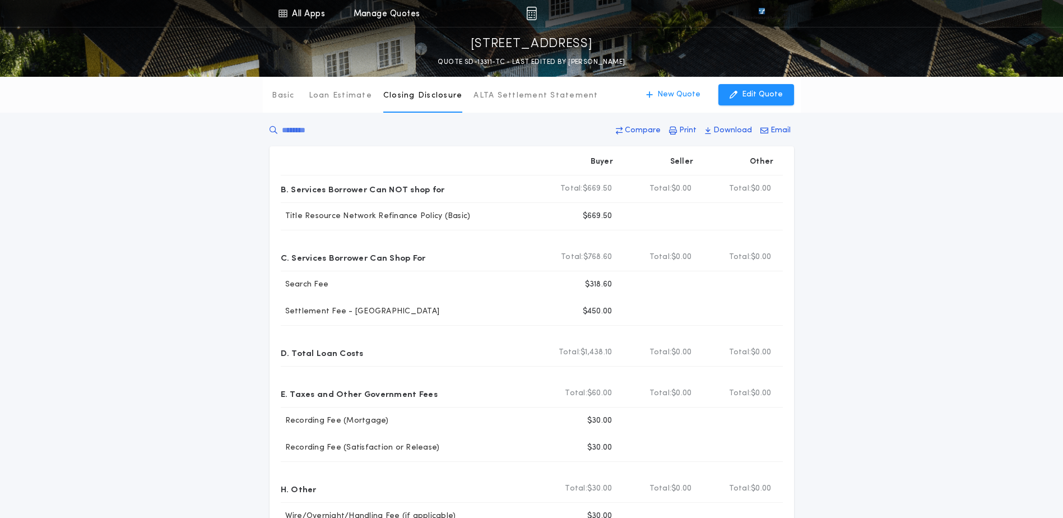
click at [689, 99] on p "New Quote" at bounding box center [678, 94] width 43 height 11
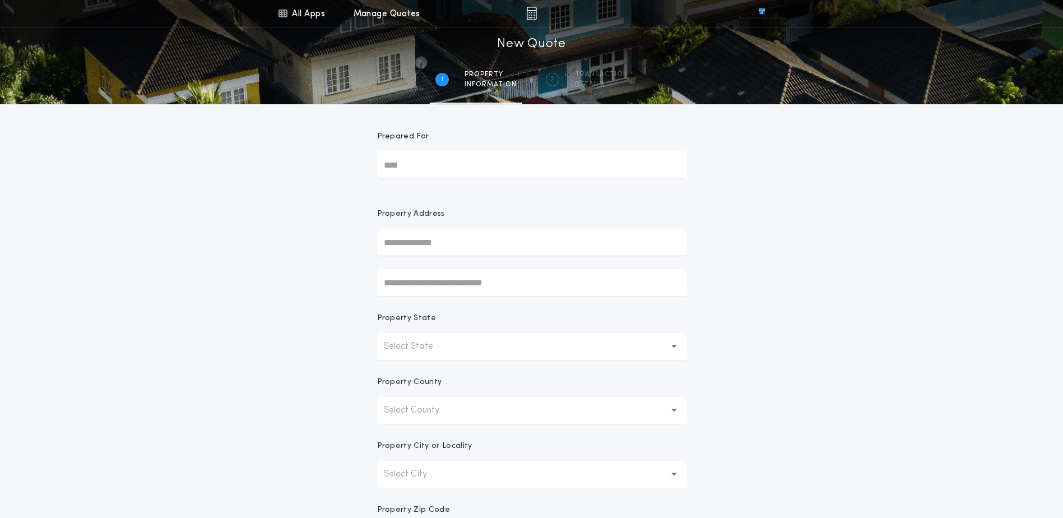
click at [508, 245] on input "text" at bounding box center [531, 242] width 309 height 27
paste input "**********"
type input "**********"
click at [505, 268] on button "[STREET_ADDRESS]" at bounding box center [531, 264] width 309 height 17
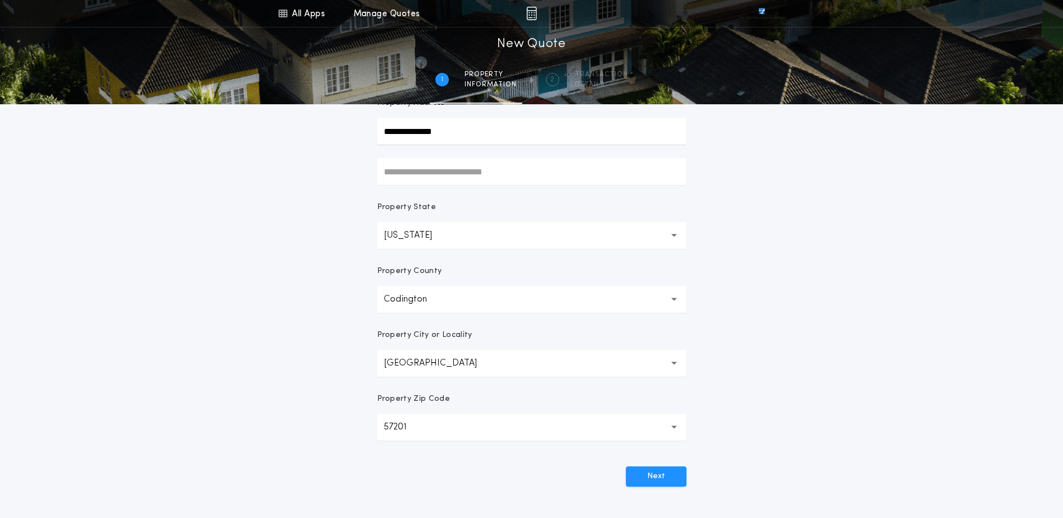
scroll to position [112, 0]
click at [667, 479] on button "Next" at bounding box center [656, 475] width 61 height 20
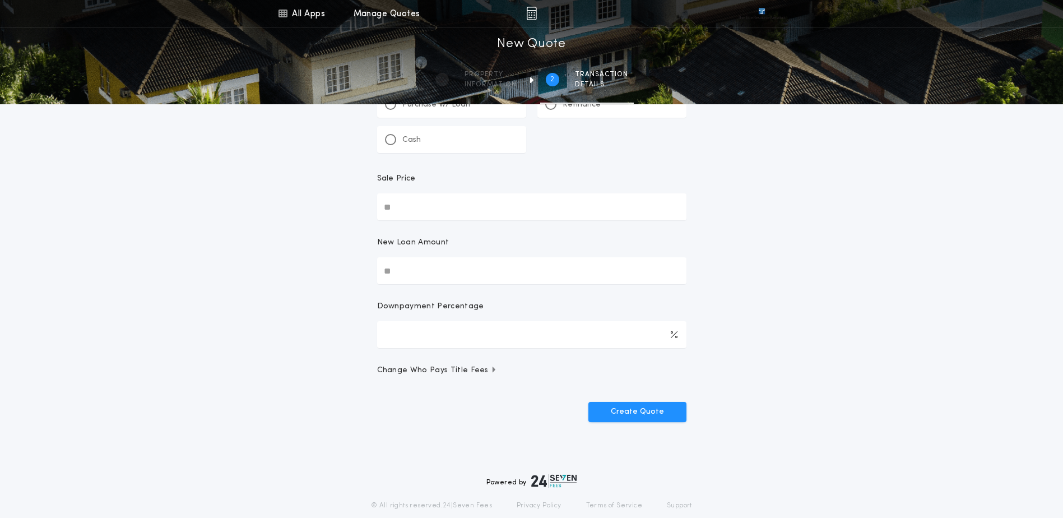
scroll to position [0, 0]
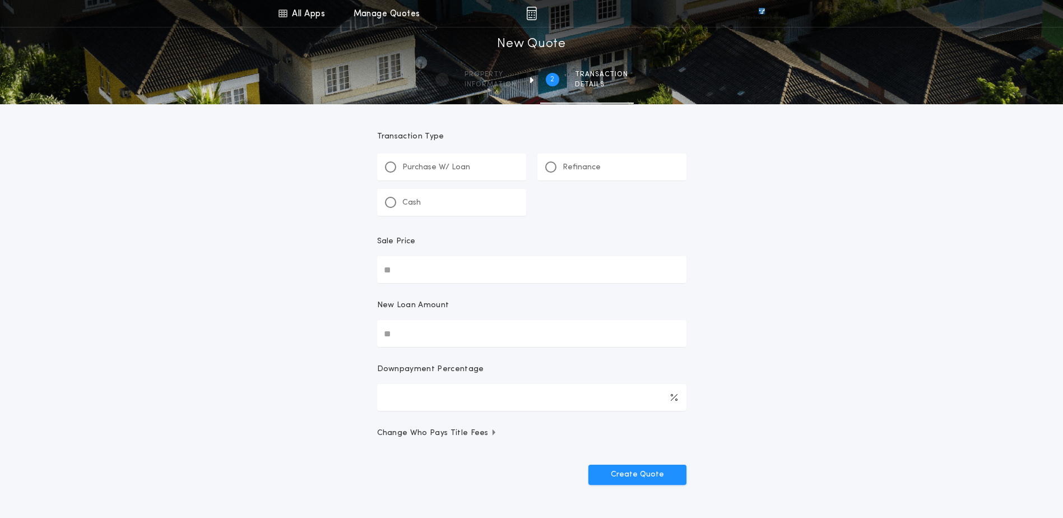
click at [580, 167] on p "Refinance" at bounding box center [582, 167] width 38 height 11
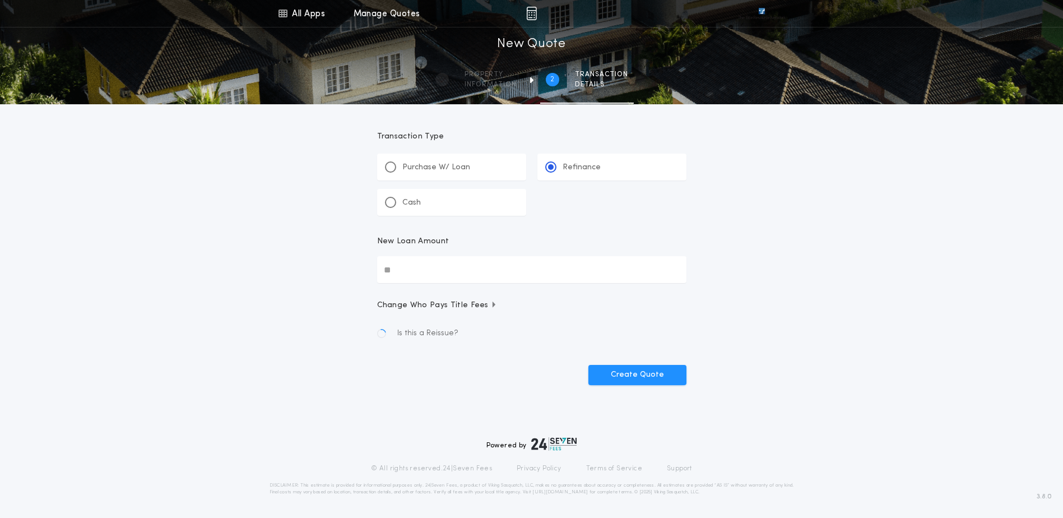
click at [473, 269] on input "New Loan Amount" at bounding box center [531, 269] width 309 height 27
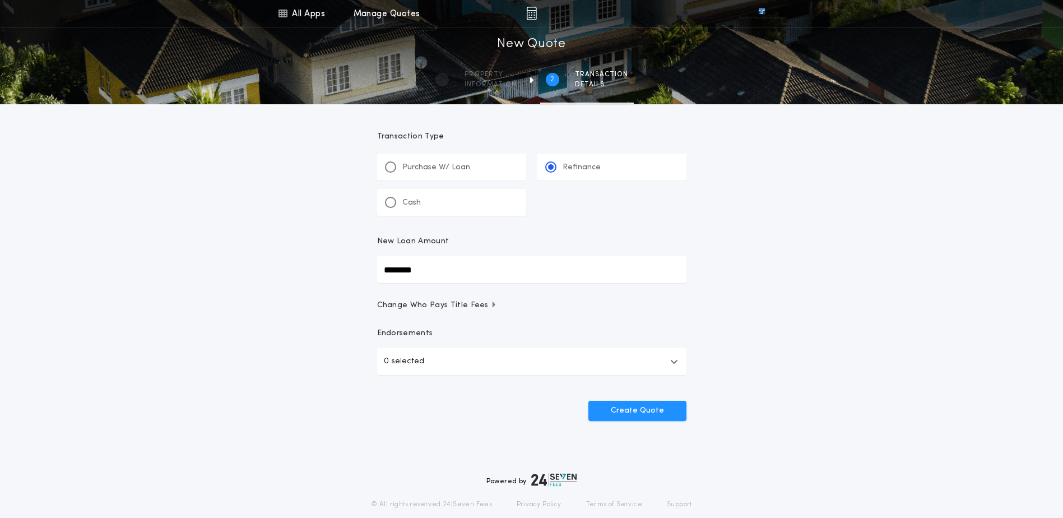
type input "********"
click at [510, 352] on button "0 selected" at bounding box center [531, 361] width 309 height 27
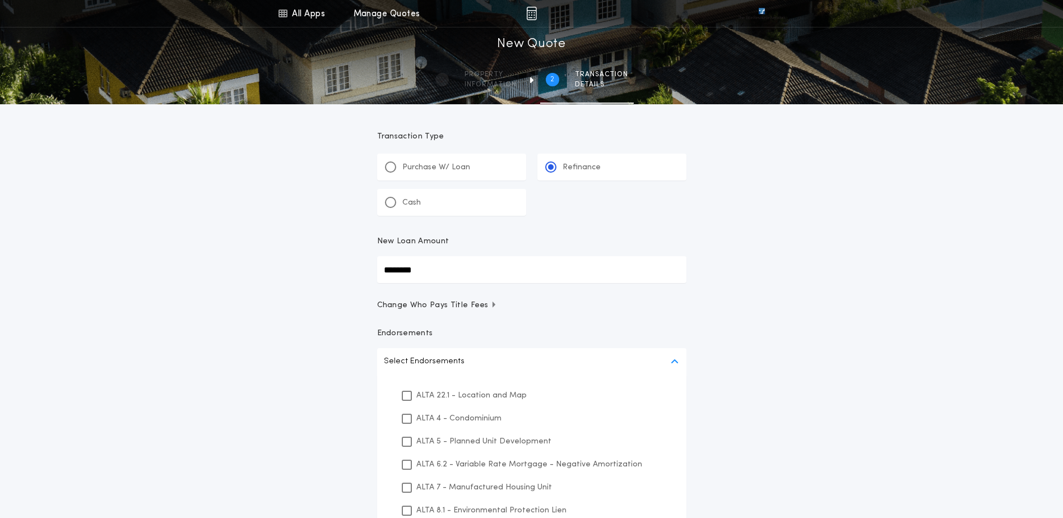
click at [464, 399] on p "ALTA 22.1 - Location and Map" at bounding box center [471, 395] width 110 height 12
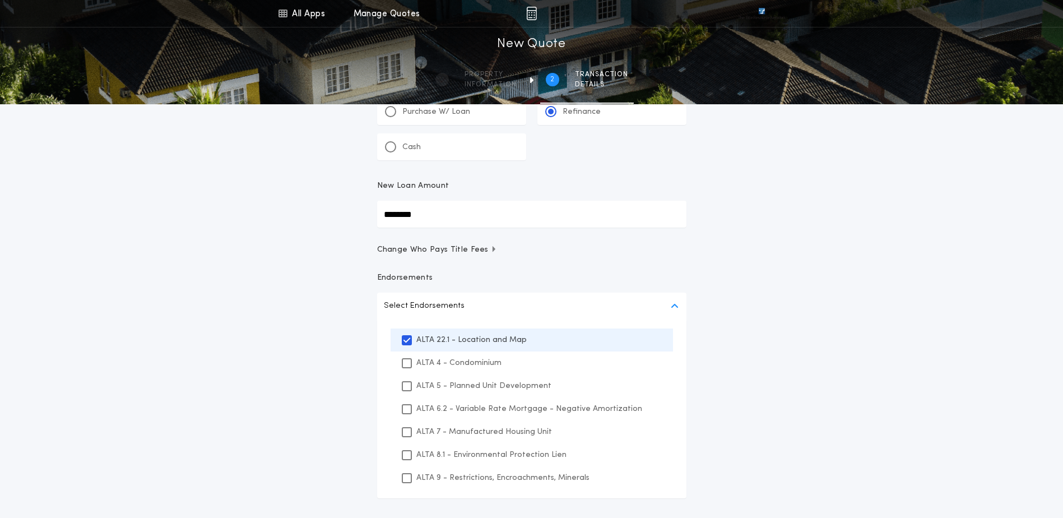
scroll to position [168, 0]
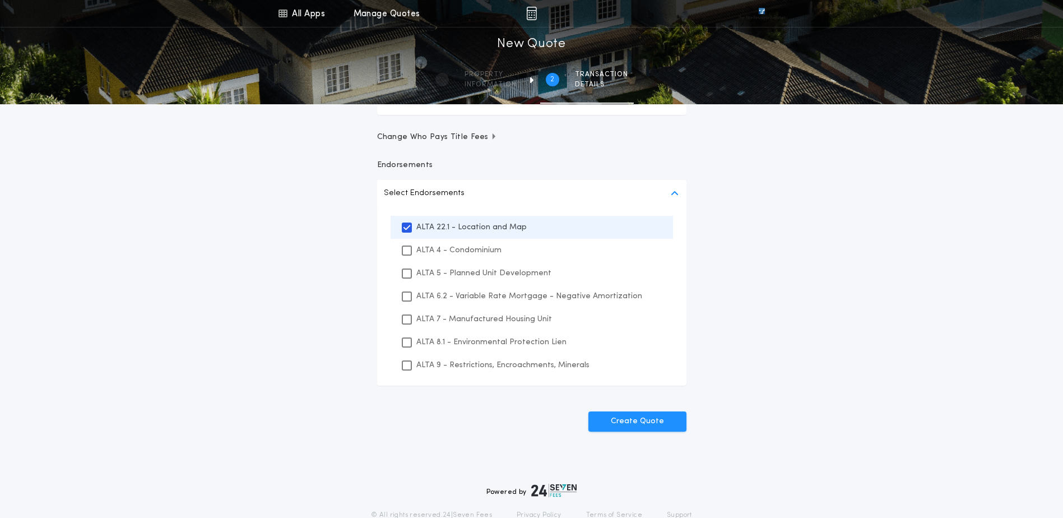
click at [472, 352] on div "ALTA 8.1 - Environmental Protection Lien" at bounding box center [532, 342] width 282 height 23
click at [473, 365] on p "ALTA 9 - Restrictions, Encroachments, Minerals" at bounding box center [502, 365] width 173 height 12
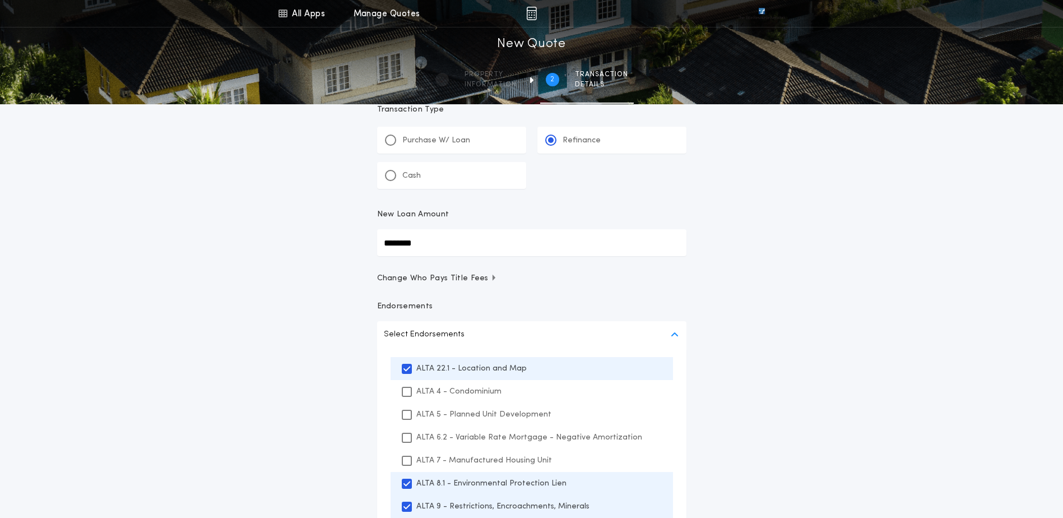
scroll to position [0, 0]
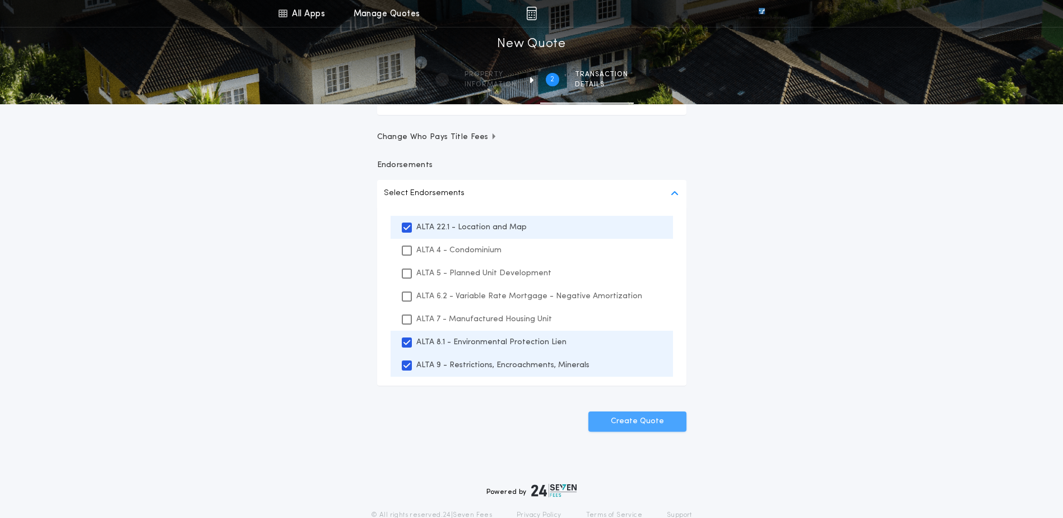
click at [671, 427] on button "Create Quote" at bounding box center [637, 421] width 98 height 20
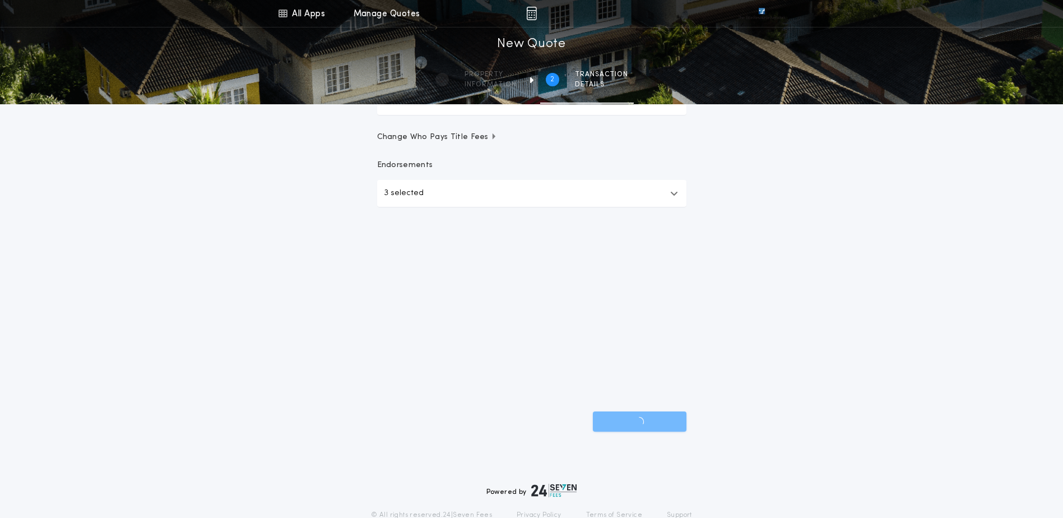
scroll to position [36, 0]
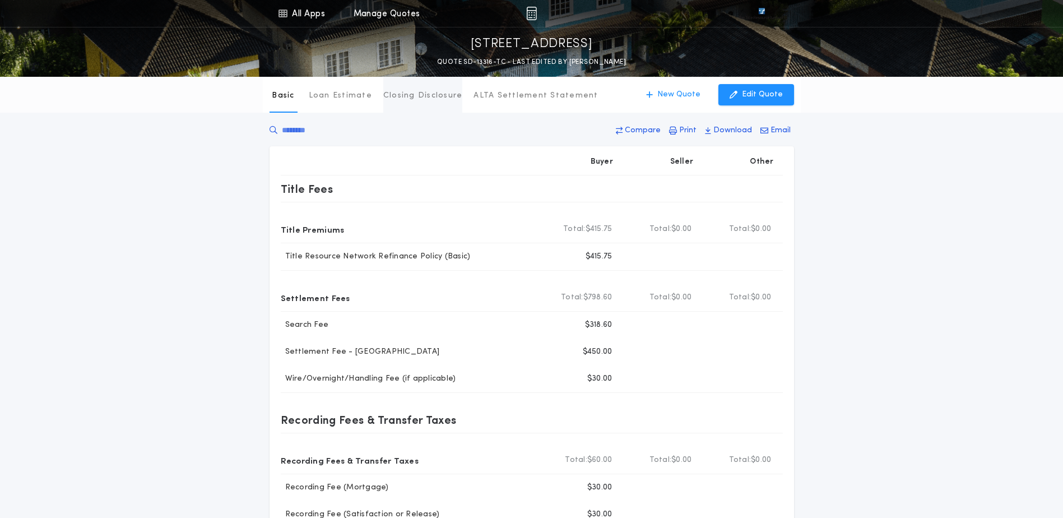
click at [424, 95] on p "Closing Disclosure" at bounding box center [423, 95] width 80 height 11
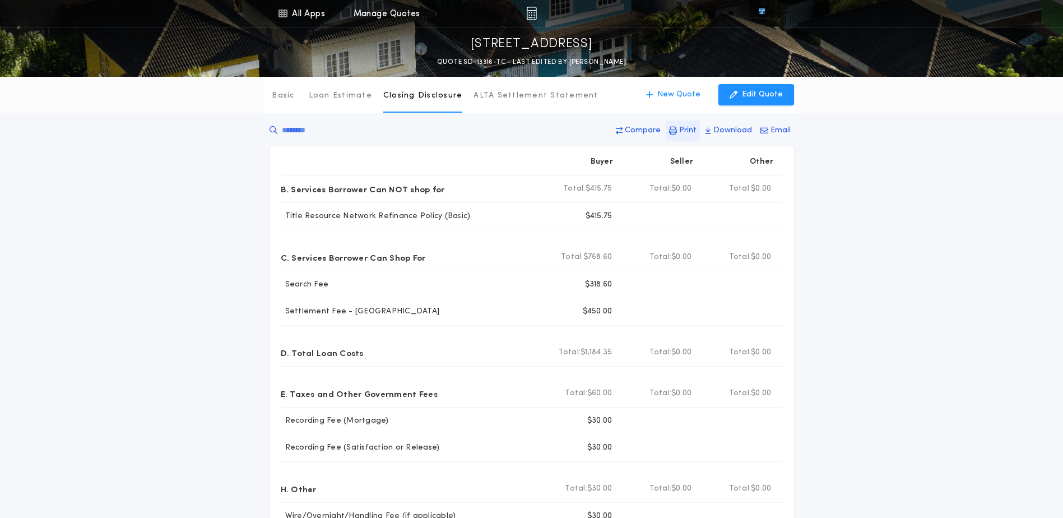
click at [695, 131] on p "Print" at bounding box center [687, 130] width 17 height 11
click at [672, 95] on p "New Quote" at bounding box center [678, 94] width 43 height 11
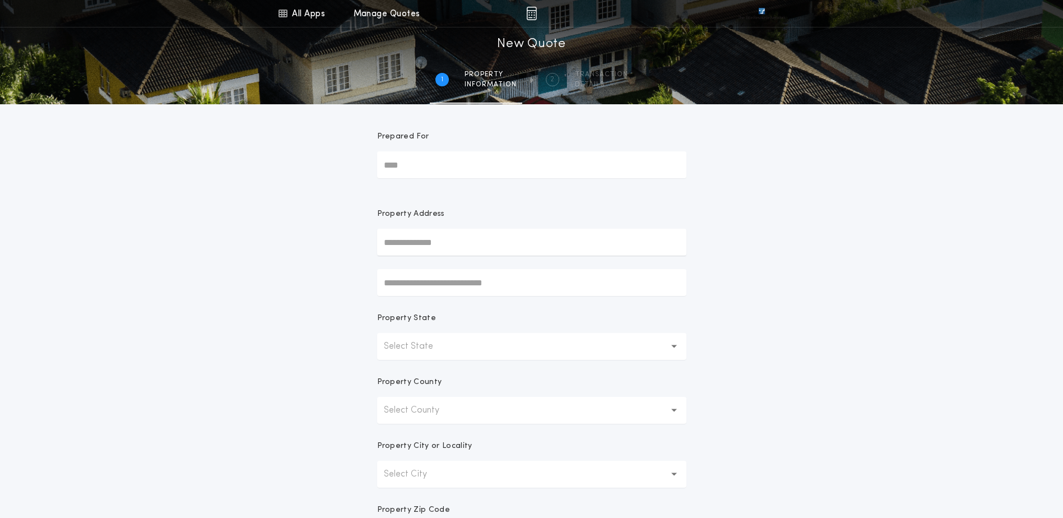
click at [465, 253] on input "text" at bounding box center [531, 242] width 309 height 27
paste input "**********"
type input "**********"
click at [451, 271] on button "[STREET_ADDRESS]" at bounding box center [531, 264] width 309 height 17
click at [773, 403] on div "**********" at bounding box center [531, 320] width 1063 height 640
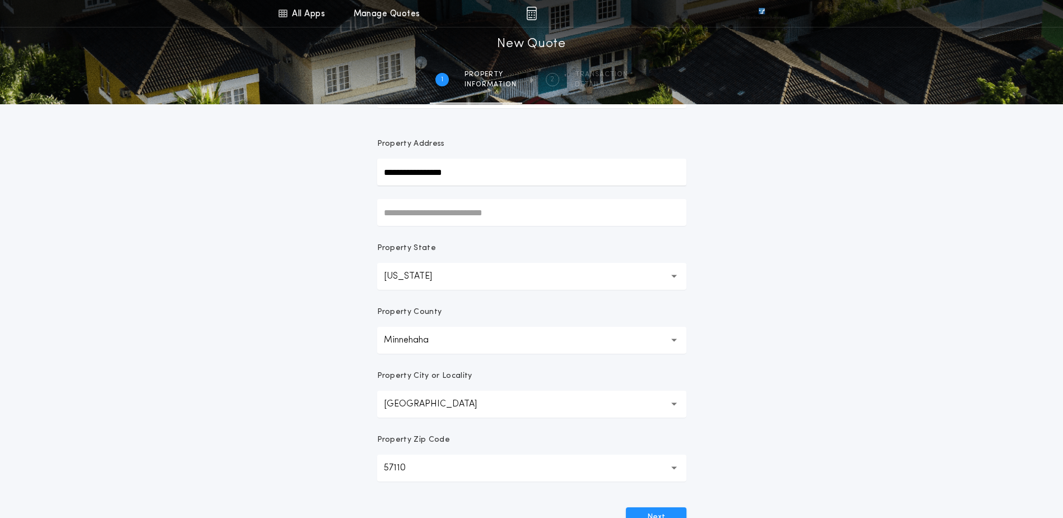
scroll to position [212, 0]
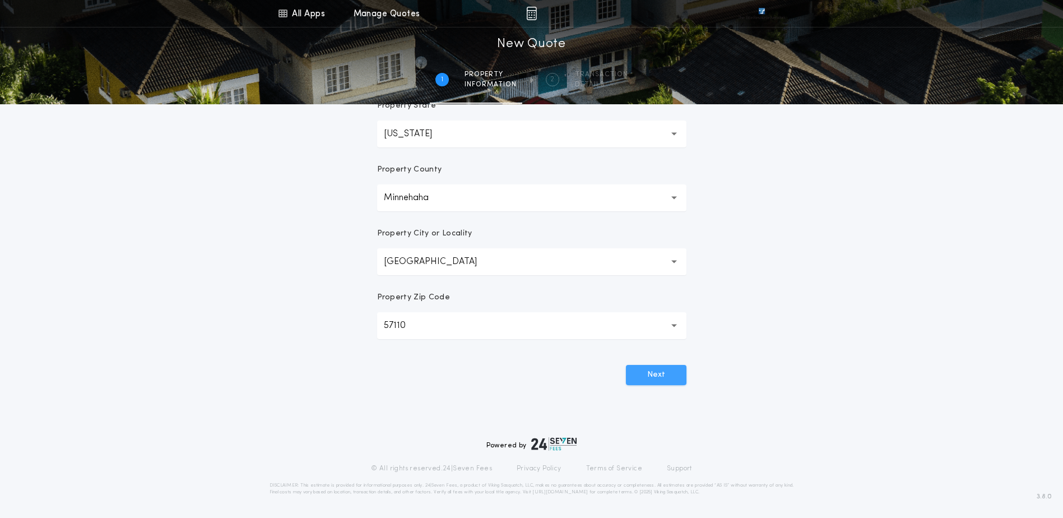
click at [652, 373] on button "Next" at bounding box center [656, 375] width 61 height 20
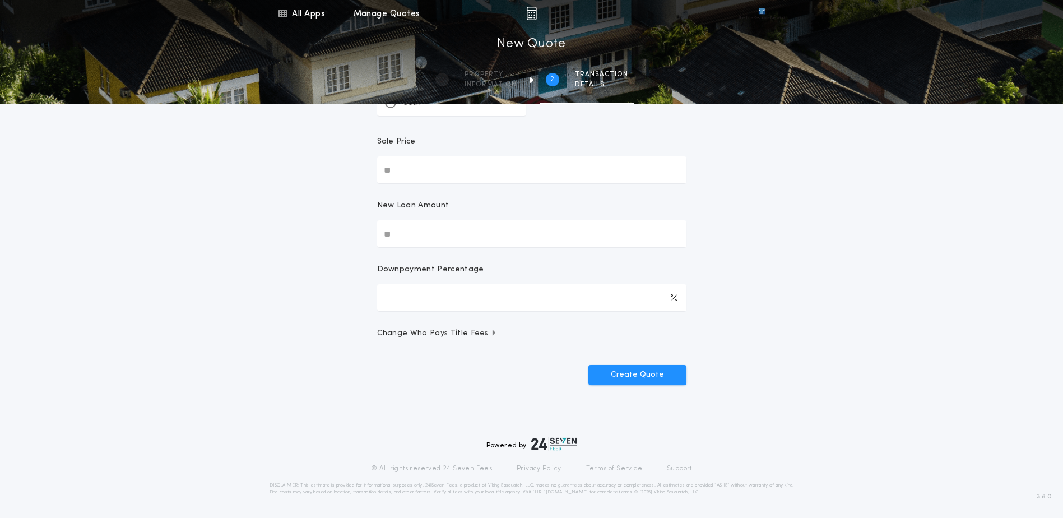
scroll to position [0, 0]
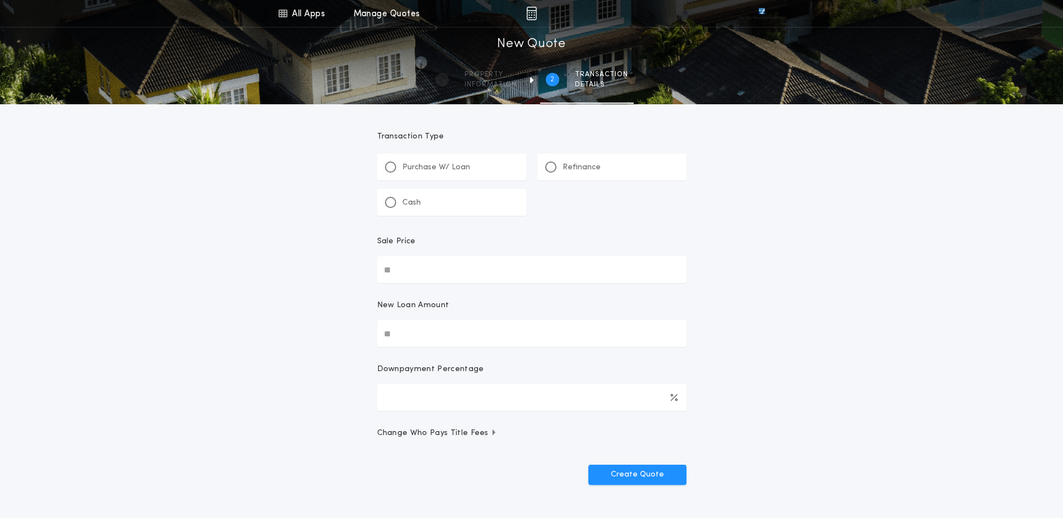
click at [617, 152] on div "Transaction Type Purchase W/ Loan Refinance Cash" at bounding box center [531, 173] width 309 height 85
click at [615, 165] on div "Refinance" at bounding box center [611, 167] width 149 height 27
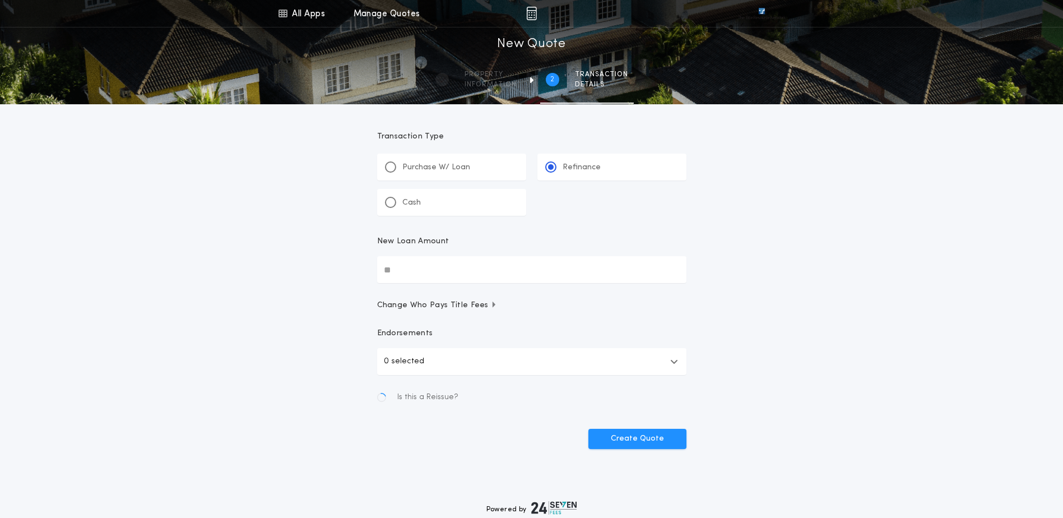
click at [444, 270] on input "New Loan Amount" at bounding box center [531, 269] width 309 height 27
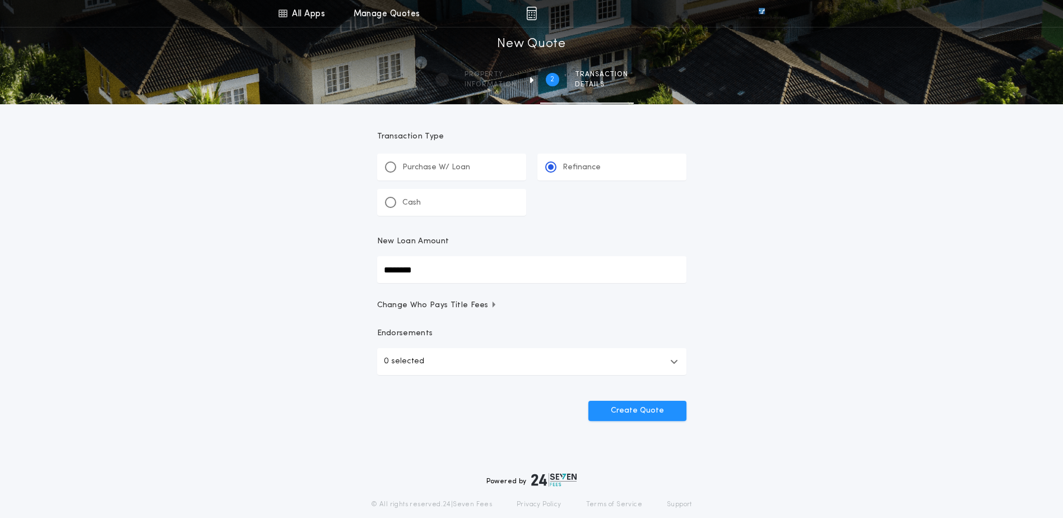
type input "********"
click at [481, 359] on button "0 selected" at bounding box center [531, 361] width 309 height 27
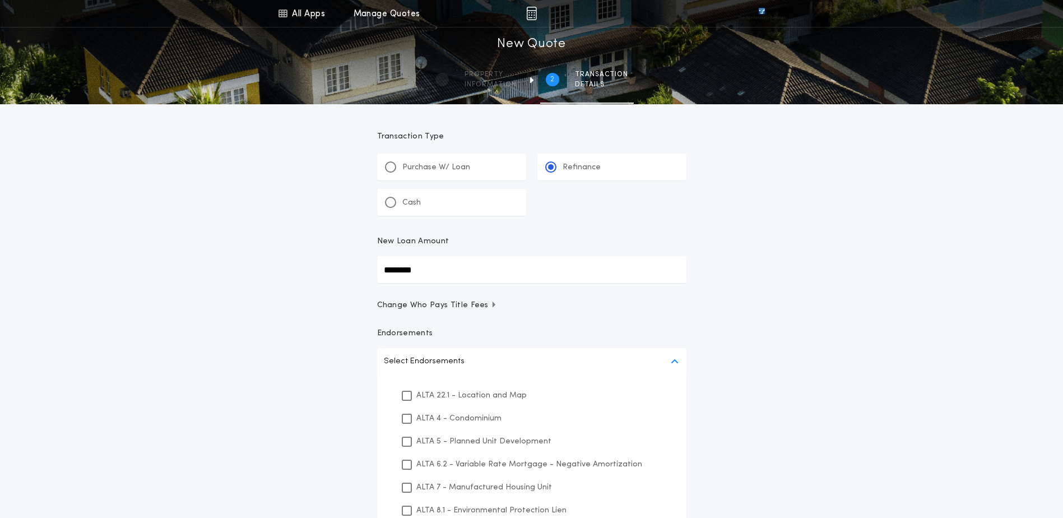
click at [463, 391] on p "ALTA 22.1 - Location and Map" at bounding box center [471, 395] width 110 height 12
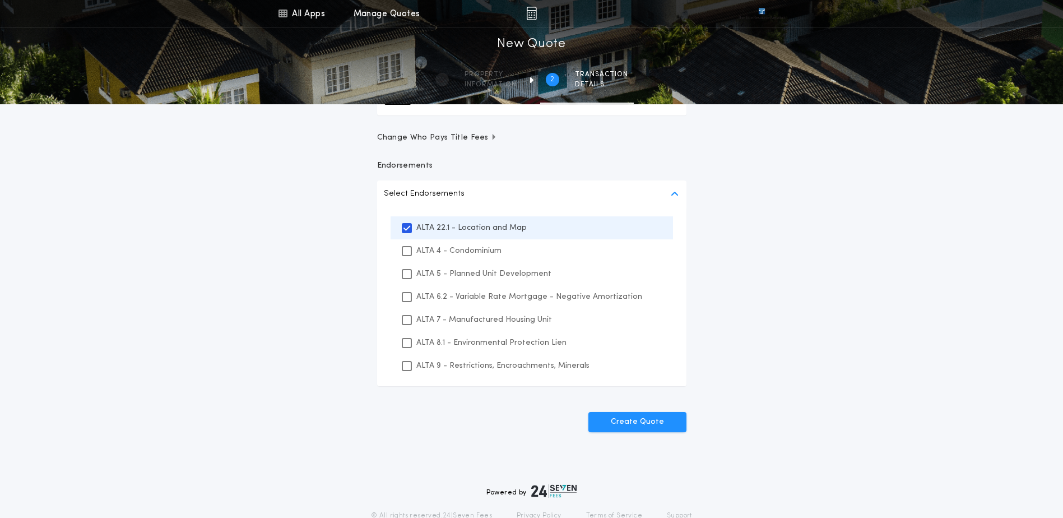
scroll to position [168, 0]
click at [475, 346] on p "ALTA 8.1 - Environmental Protection Lien" at bounding box center [491, 342] width 150 height 12
click at [481, 370] on p "ALTA 9 - Restrictions, Encroachments, Minerals" at bounding box center [502, 365] width 173 height 12
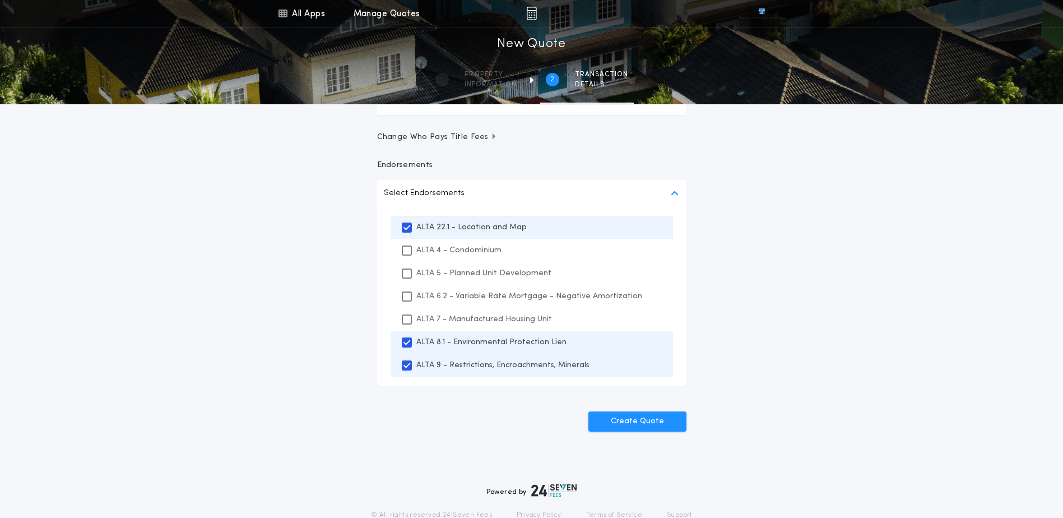
click at [215, 334] on div "All Apps Title Calculator Buyer's Estimate Menu All Apps Manage Quotes 2 /2 New…" at bounding box center [531, 153] width 1063 height 643
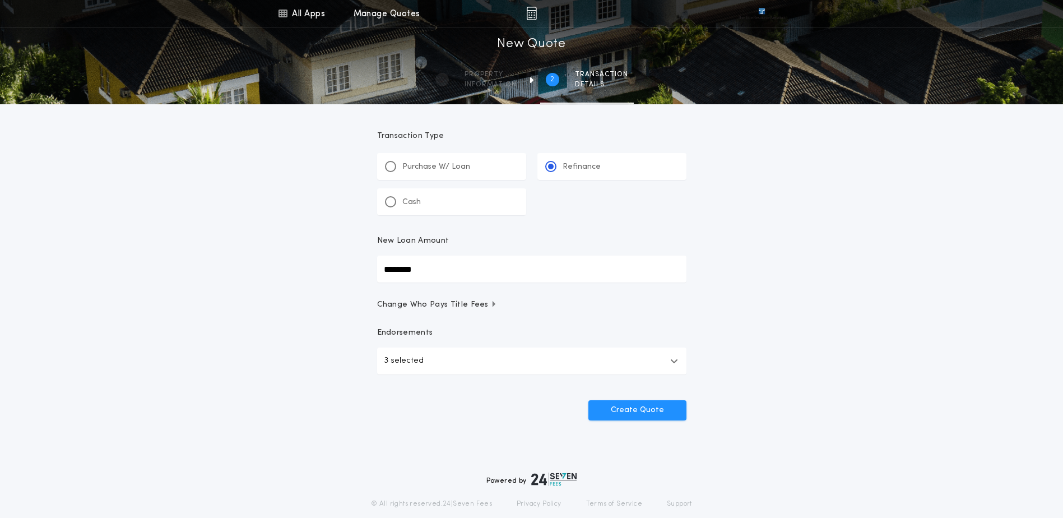
scroll to position [0, 0]
click at [662, 411] on button "Create Quote" at bounding box center [637, 411] width 98 height 20
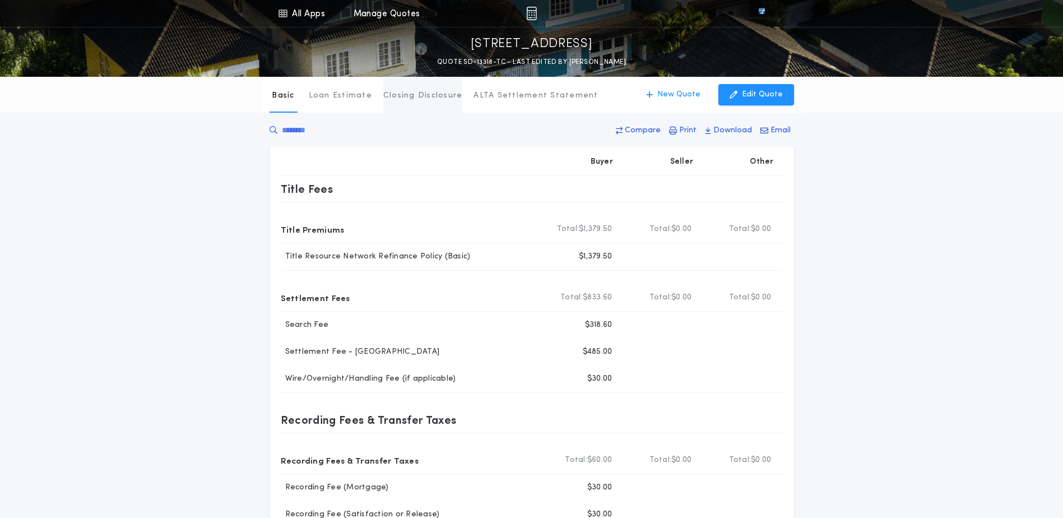
click at [421, 101] on button "Closing Disclosure" at bounding box center [423, 95] width 80 height 36
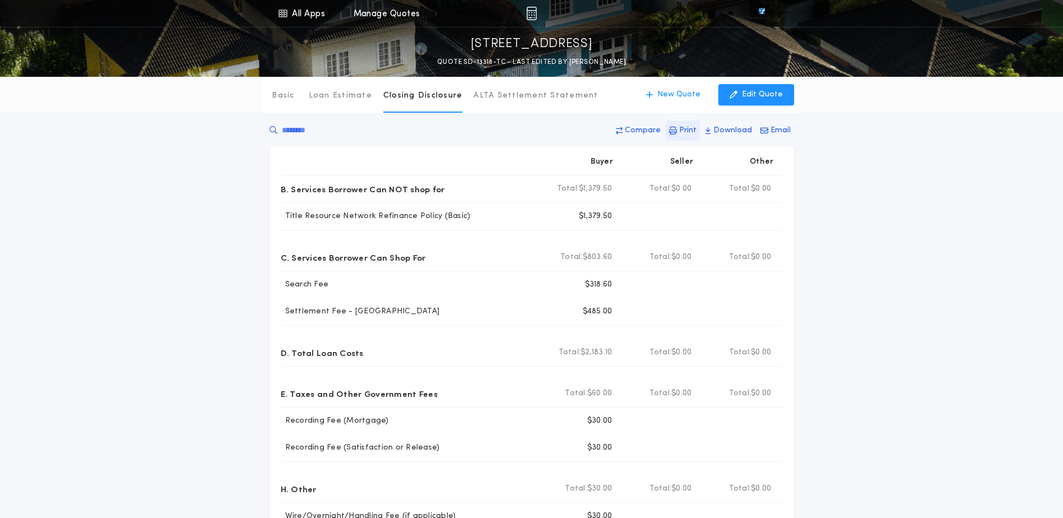
click at [692, 125] on p "Print" at bounding box center [687, 130] width 17 height 11
click at [684, 85] on button "New Quote" at bounding box center [673, 94] width 77 height 21
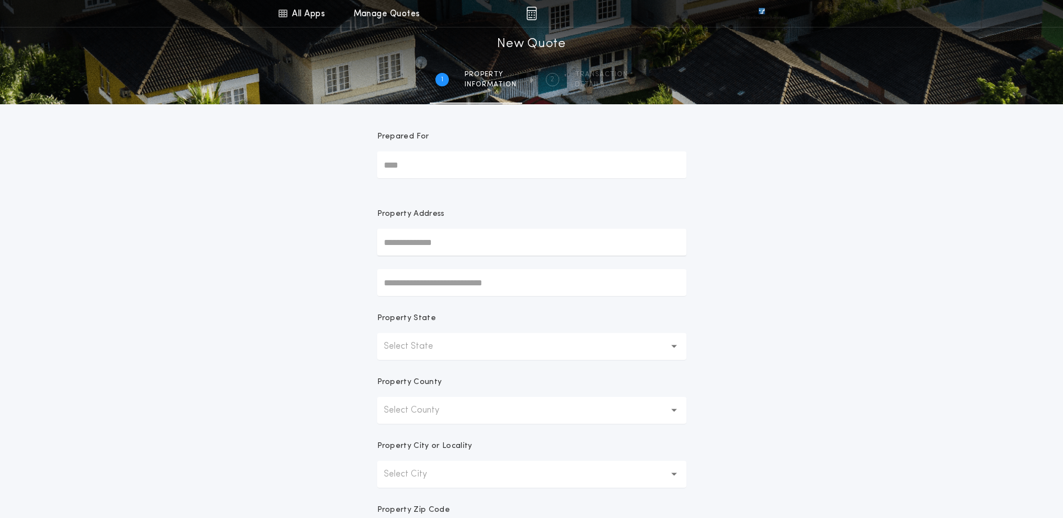
click at [415, 230] on input "text" at bounding box center [531, 242] width 309 height 27
paste input "**********"
type input "**********"
click at [472, 269] on button "[STREET_ADDRESS]" at bounding box center [531, 264] width 309 height 17
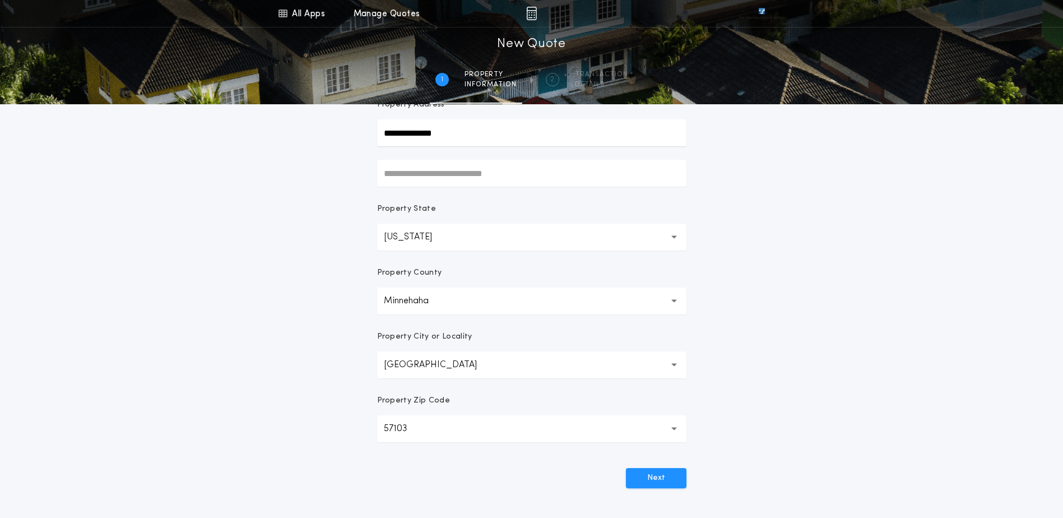
scroll to position [112, 0]
click at [646, 468] on button "Next" at bounding box center [656, 475] width 61 height 20
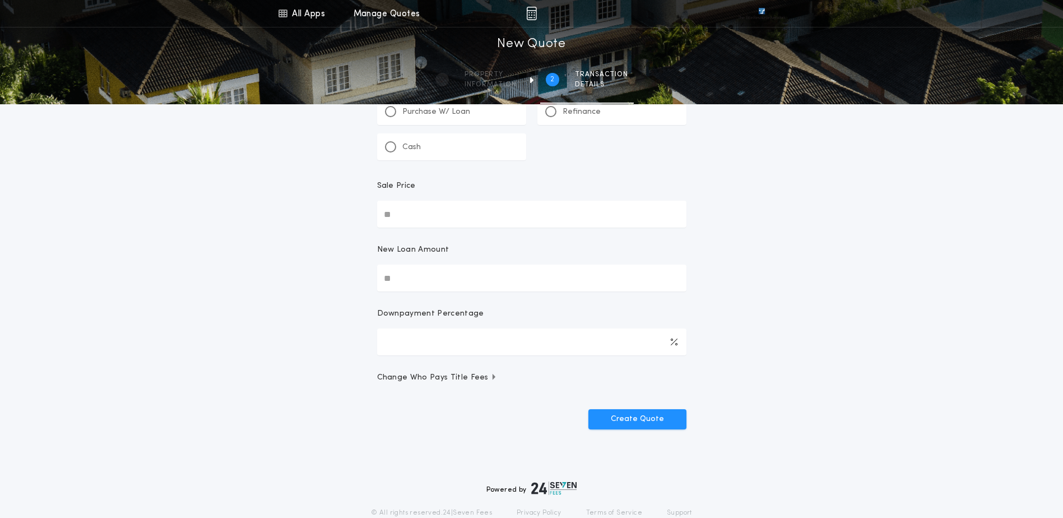
scroll to position [0, 0]
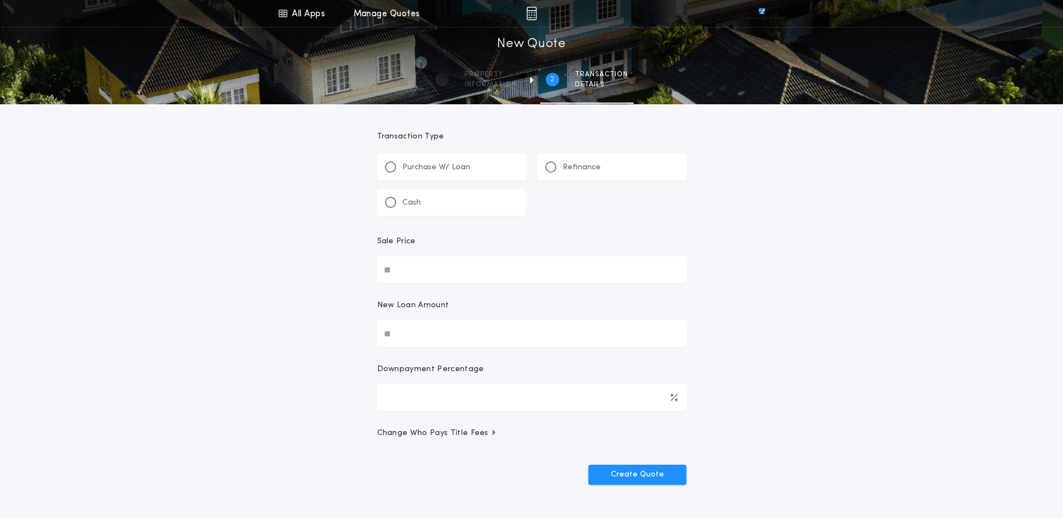
click at [600, 175] on div "Refinance" at bounding box center [611, 167] width 149 height 27
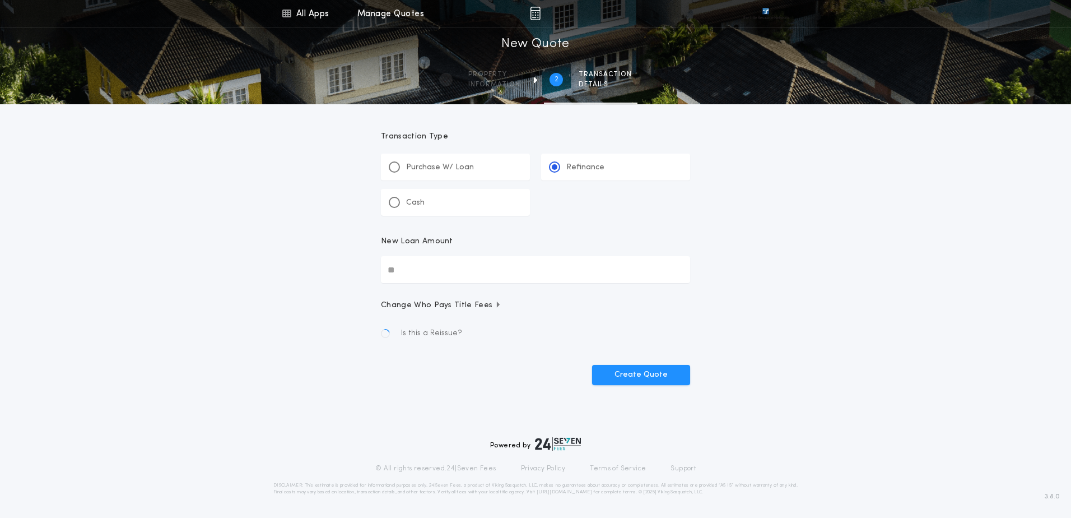
click at [443, 267] on input "New Loan Amount" at bounding box center [535, 269] width 309 height 27
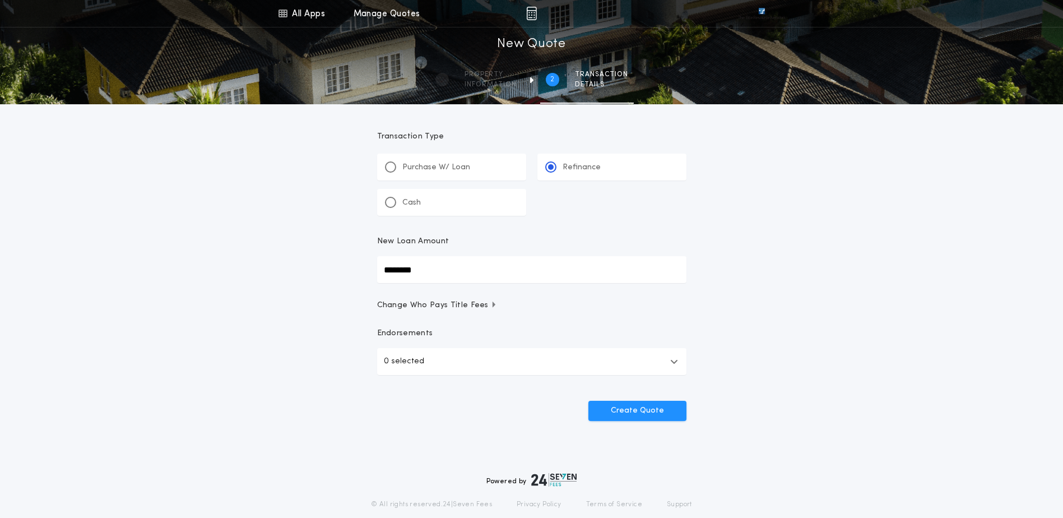
type input "********"
click at [481, 308] on span "Change Who Pays Title Fees" at bounding box center [437, 305] width 120 height 11
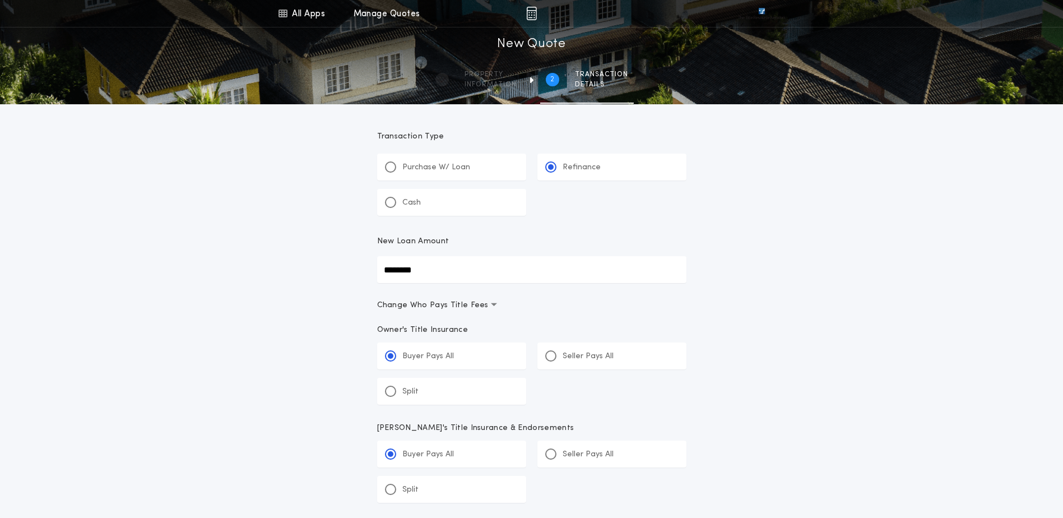
click at [474, 303] on span "Change Who Pays Title Fees" at bounding box center [437, 305] width 120 height 11
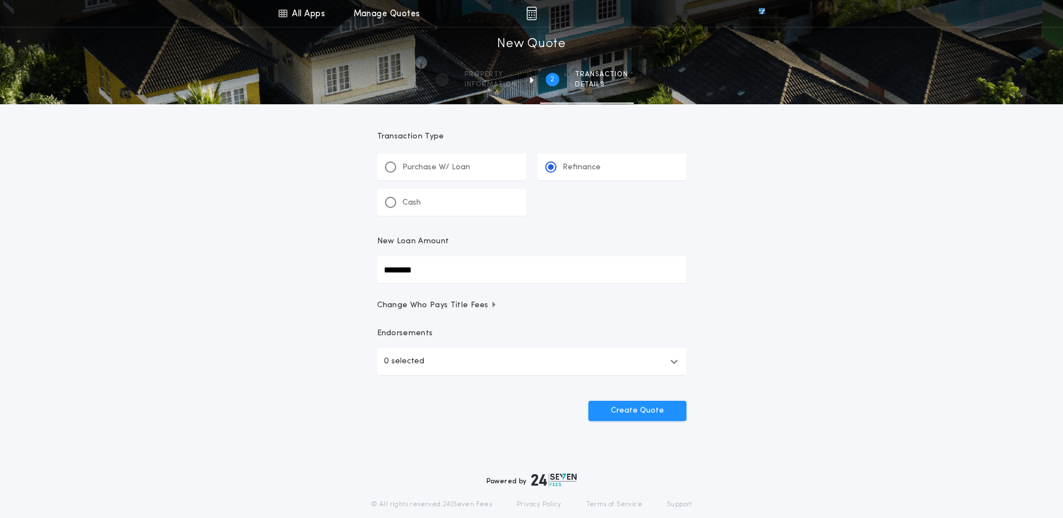
click at [453, 356] on button "0 selected" at bounding box center [531, 361] width 309 height 27
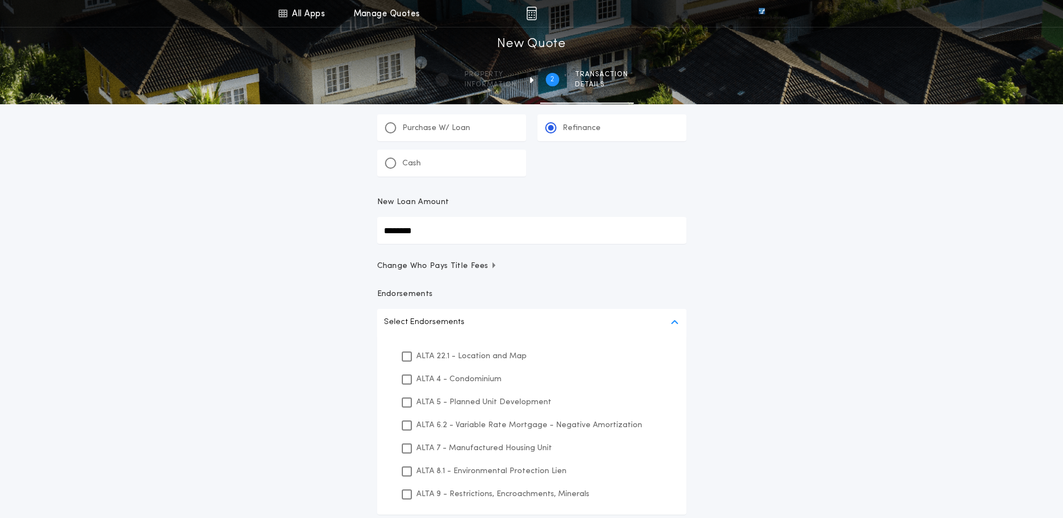
scroll to position [56, 0]
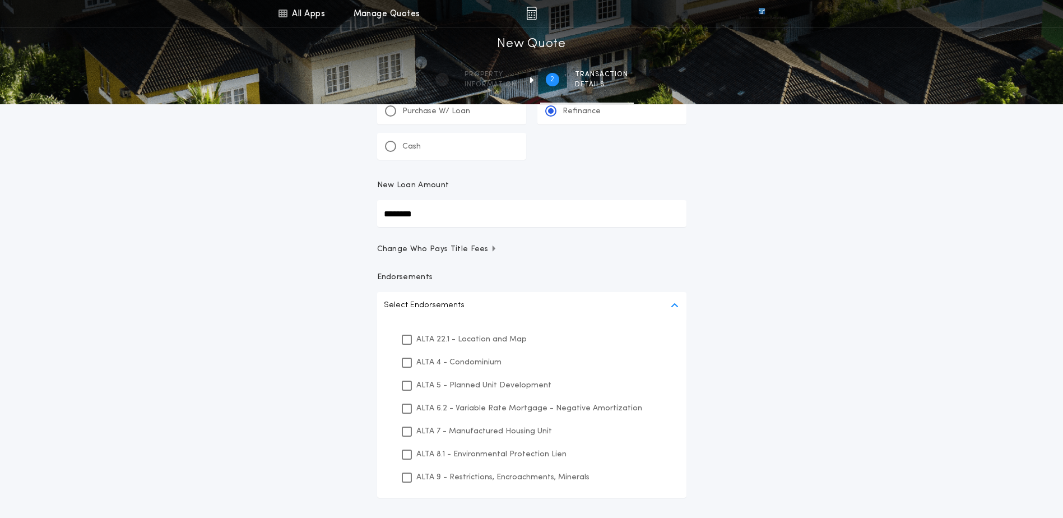
click at [450, 342] on p "ALTA 22.1 - Location and Map" at bounding box center [471, 339] width 110 height 12
drag, startPoint x: 457, startPoint y: 475, endPoint x: 455, endPoint y: 457, distance: 18.1
click at [457, 471] on p "ALTA 9 - Restrictions, Encroachments, Minerals" at bounding box center [502, 477] width 173 height 12
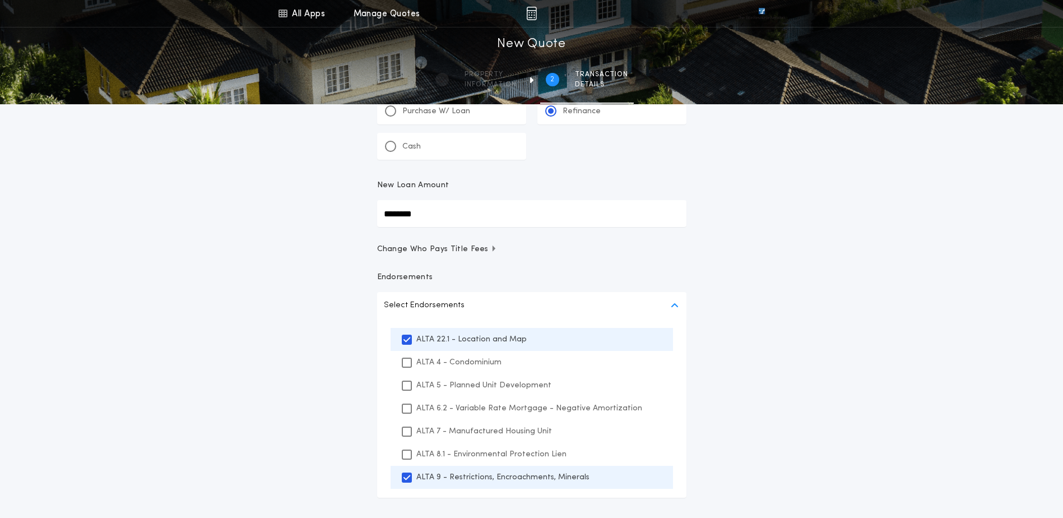
click at [454, 454] on p "ALTA 8.1 - Environmental Protection Lien" at bounding box center [491, 454] width 150 height 12
click at [256, 390] on div "All Apps Title Calculator Buyer's Estimate Menu All Apps Manage Quotes 2 /2 New…" at bounding box center [531, 265] width 1063 height 643
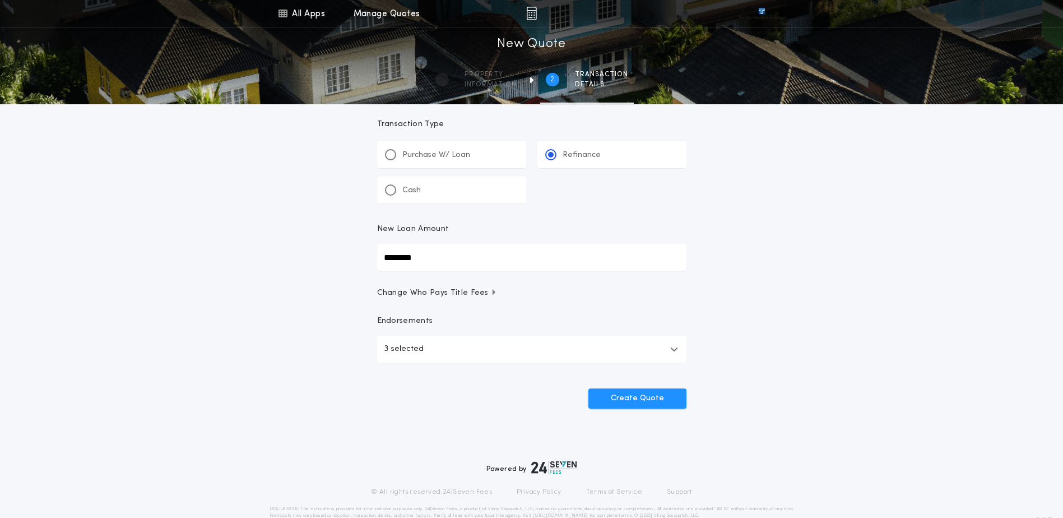
scroll to position [0, 0]
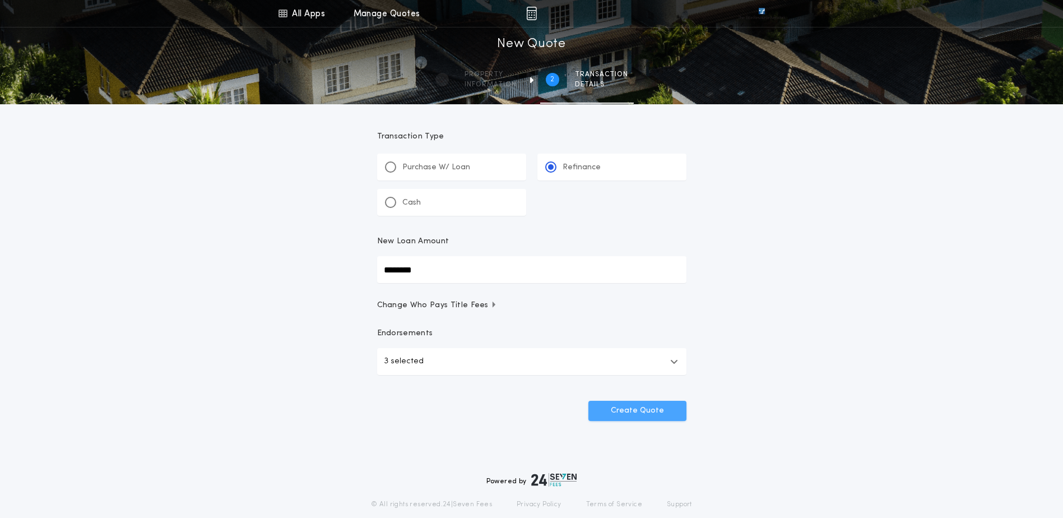
click at [666, 405] on button "Create Quote" at bounding box center [637, 411] width 98 height 20
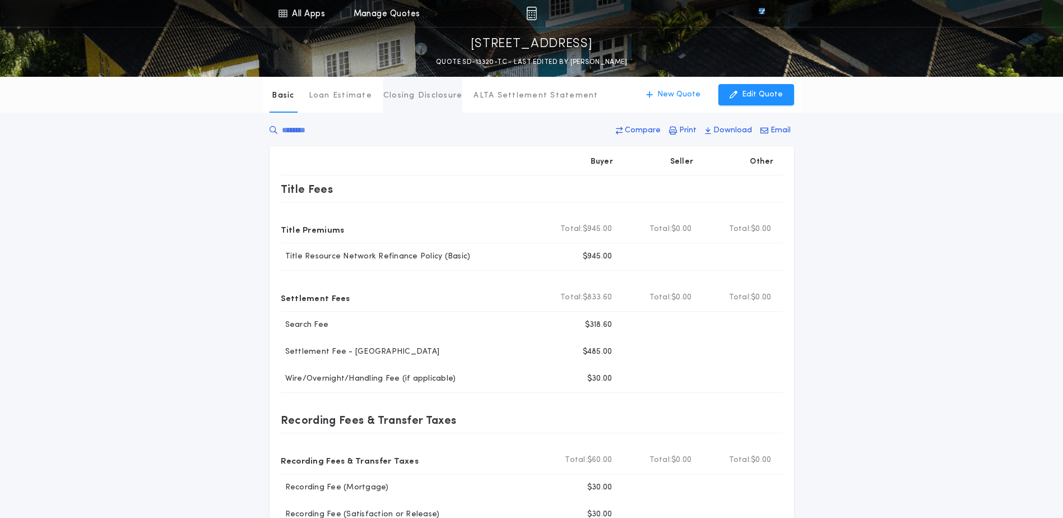
click at [420, 105] on button "Closing Disclosure" at bounding box center [423, 95] width 80 height 36
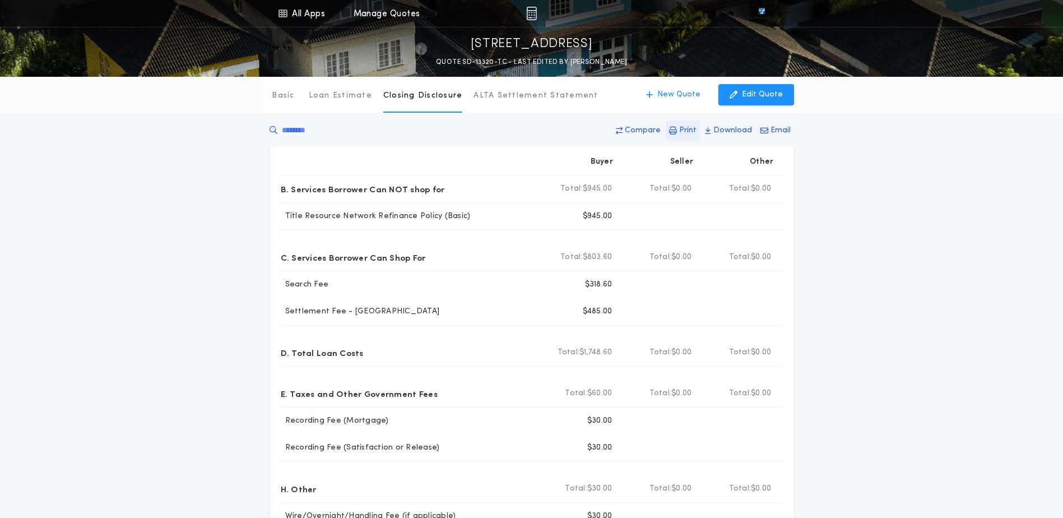
click at [688, 128] on p "Print" at bounding box center [687, 130] width 17 height 11
click at [687, 95] on p "New Quote" at bounding box center [678, 94] width 43 height 11
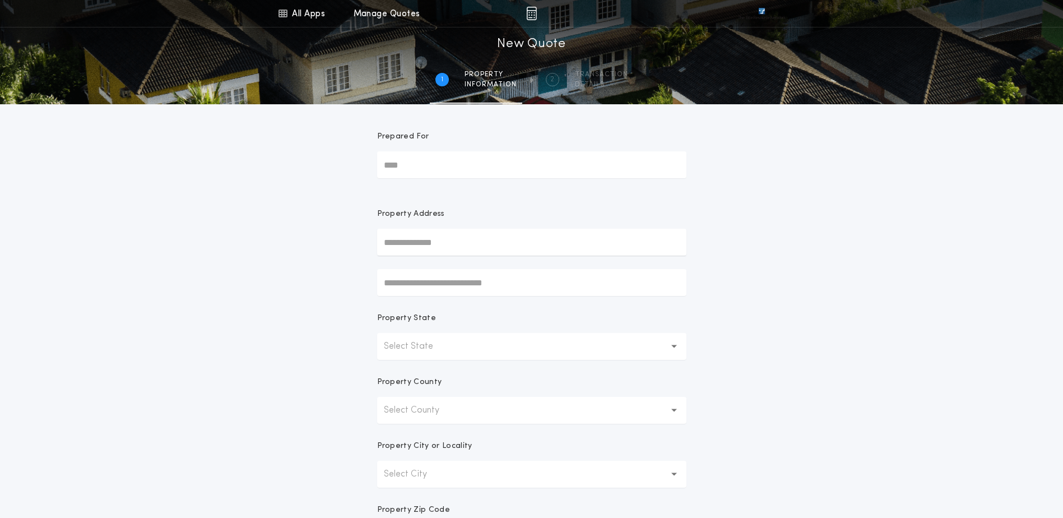
click at [462, 248] on input "text" at bounding box center [531, 242] width 309 height 27
paste input "**********"
type input "**********"
click at [426, 261] on button "[STREET_ADDRESS]" at bounding box center [531, 264] width 309 height 17
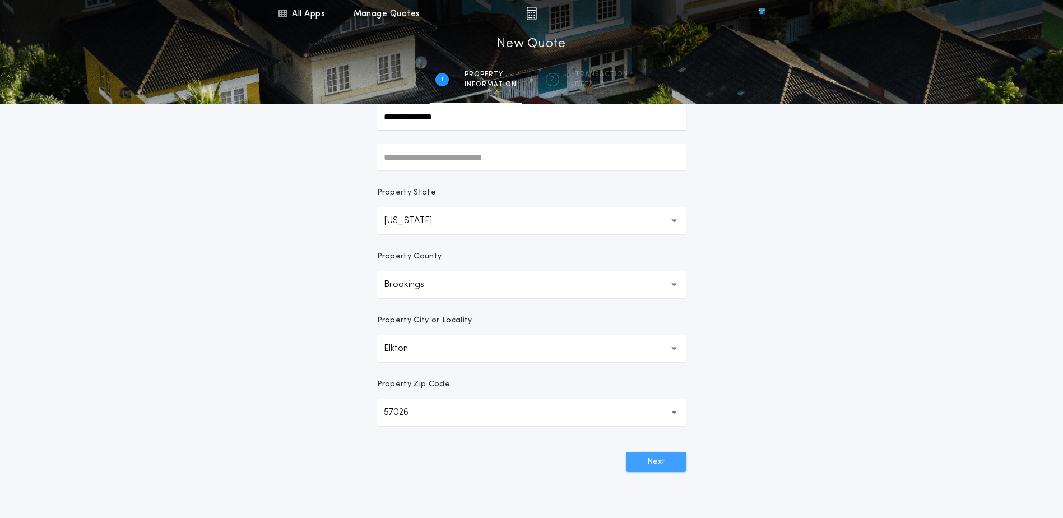
scroll to position [168, 0]
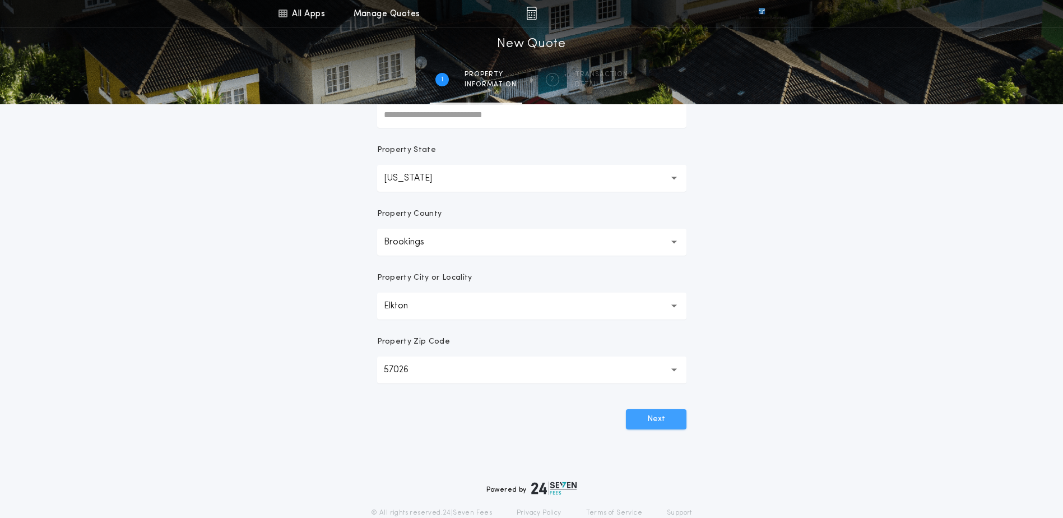
click at [659, 410] on button "Next" at bounding box center [656, 419] width 61 height 20
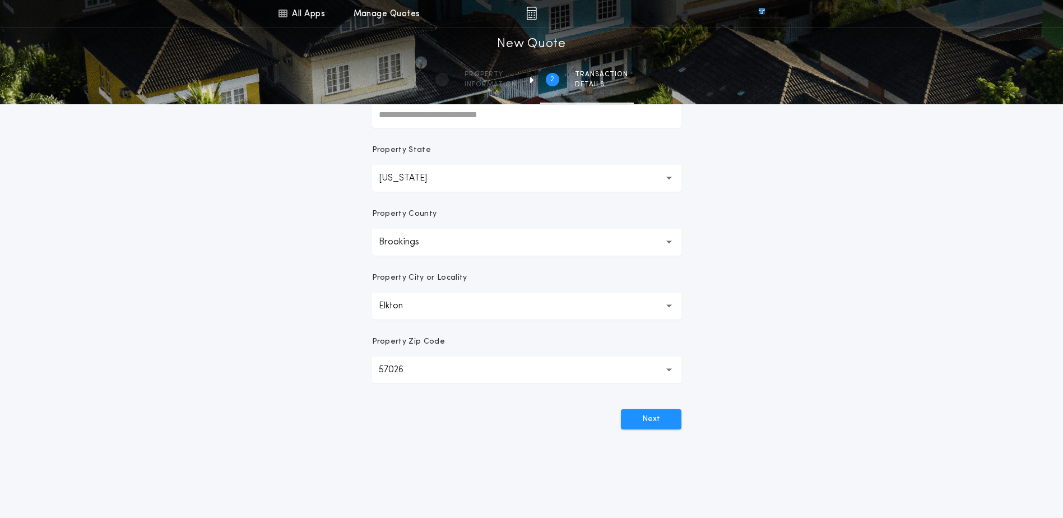
scroll to position [0, 0]
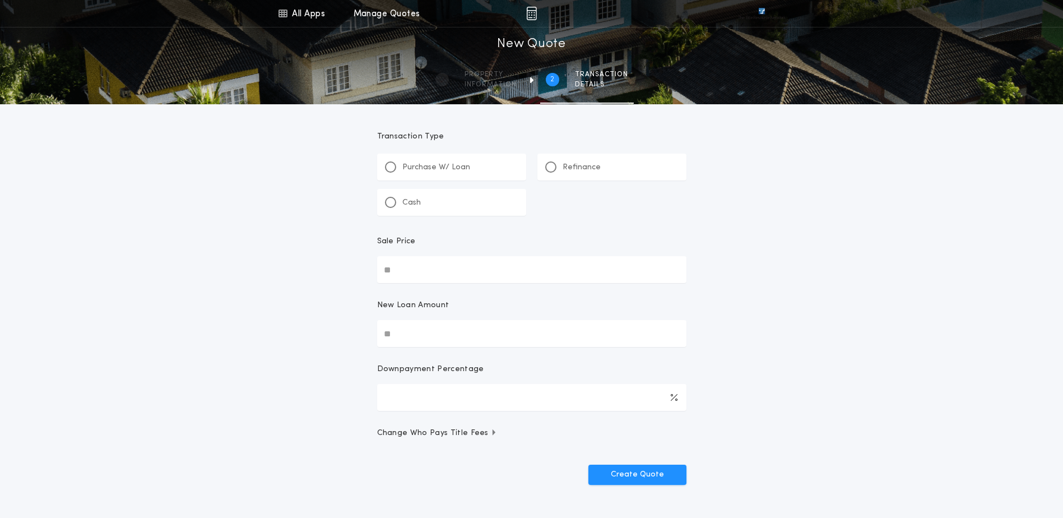
click at [573, 169] on p "Refinance" at bounding box center [582, 167] width 38 height 11
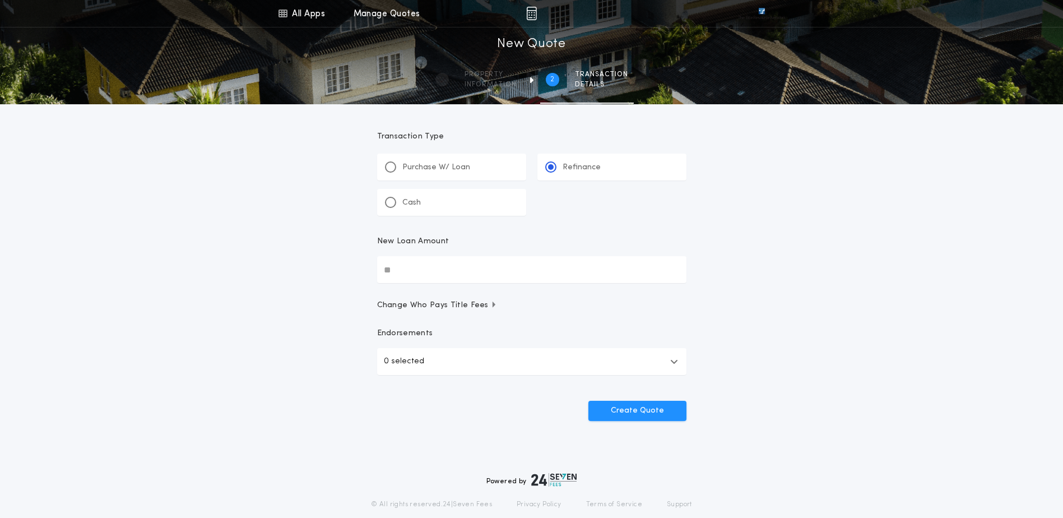
click at [506, 280] on input "New Loan Amount" at bounding box center [531, 269] width 309 height 27
type input "********"
click at [73, 375] on div "All Apps Title Calculator Buyer's Estimate Menu All Apps Manage Quotes 2 /2 New…" at bounding box center [531, 232] width 1063 height 464
click at [489, 358] on button "0 selected" at bounding box center [531, 361] width 309 height 27
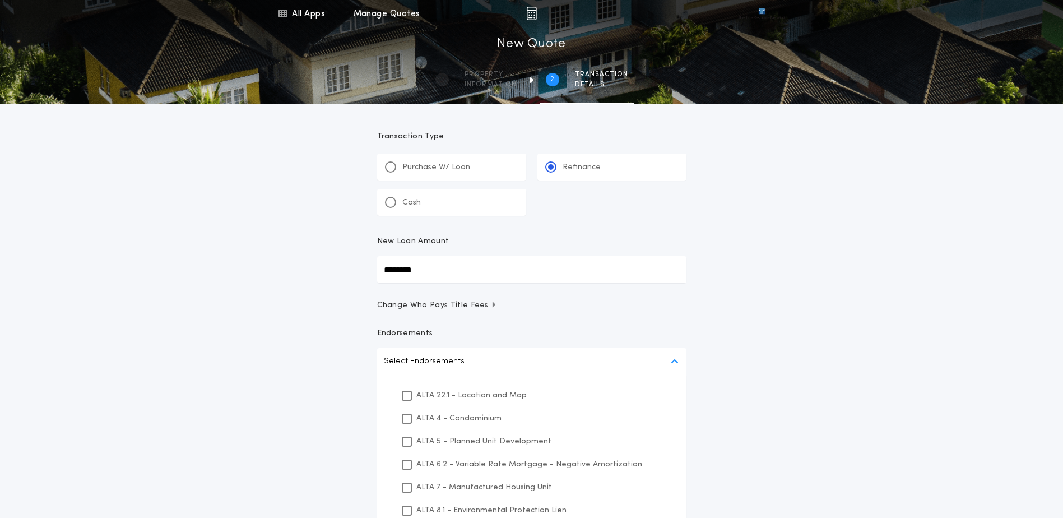
click at [469, 389] on p "ALTA 22.1 - Location and Map" at bounding box center [471, 395] width 110 height 12
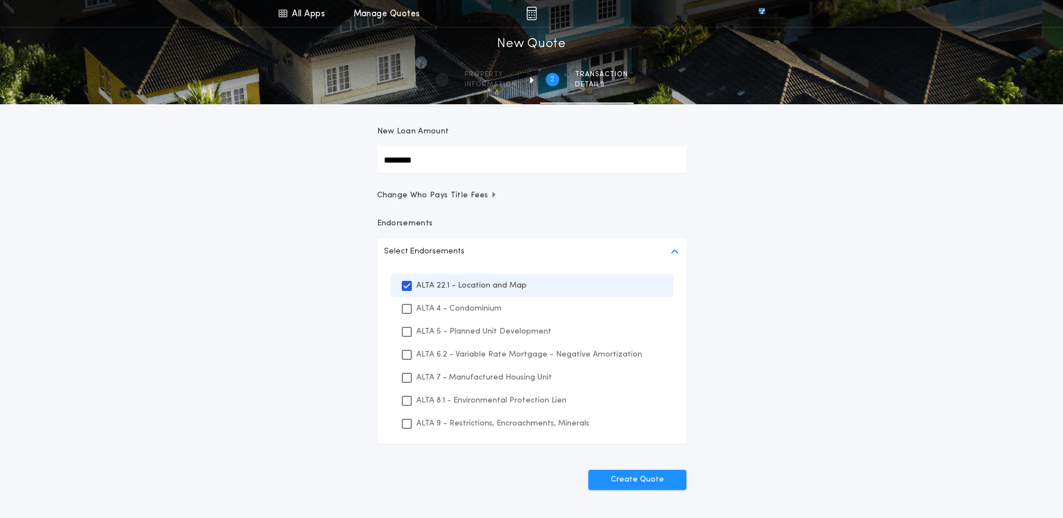
scroll to position [168, 0]
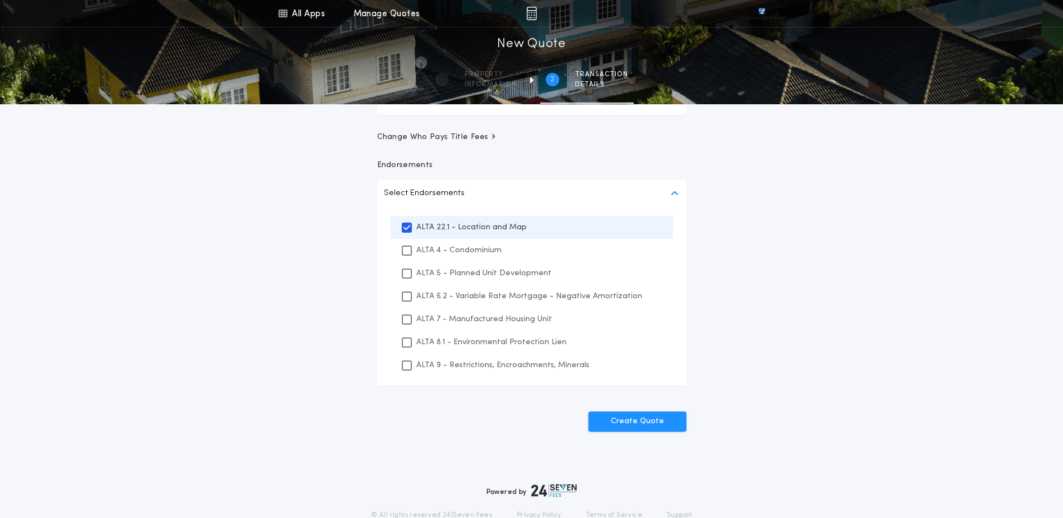
click at [466, 350] on div "ALTA 8.1 - Environmental Protection Lien" at bounding box center [532, 342] width 282 height 23
click at [463, 366] on p "ALTA 9 - Restrictions, Encroachments, Minerals" at bounding box center [502, 365] width 173 height 12
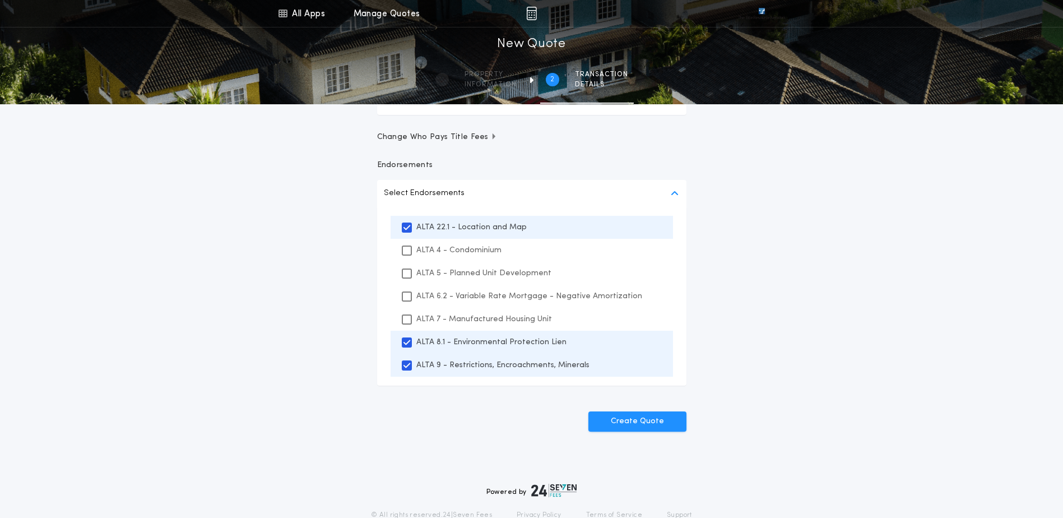
click at [348, 392] on div "All Apps Title Calculator Buyer's Estimate Menu All Apps Manage Quotes 2 /2 New…" at bounding box center [531, 153] width 1063 height 643
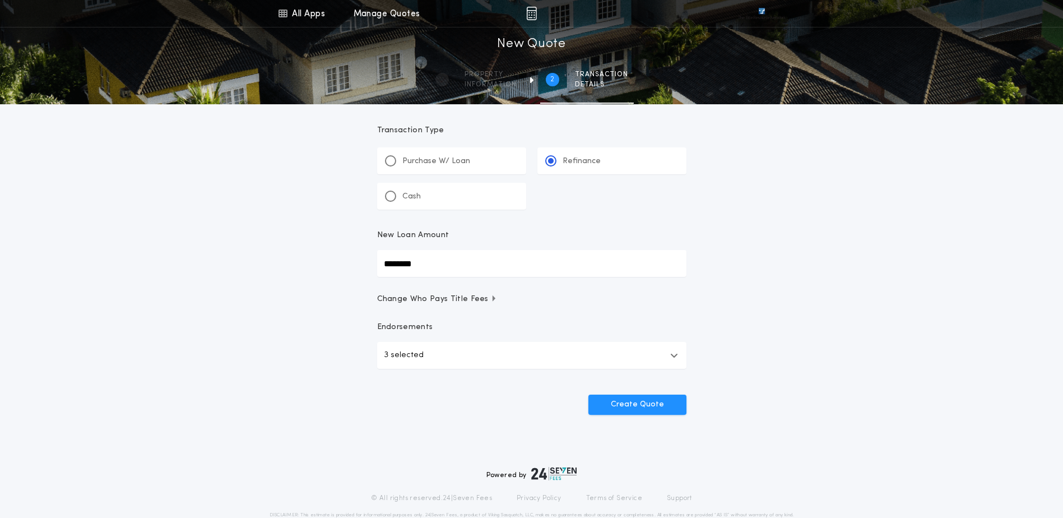
scroll to position [0, 0]
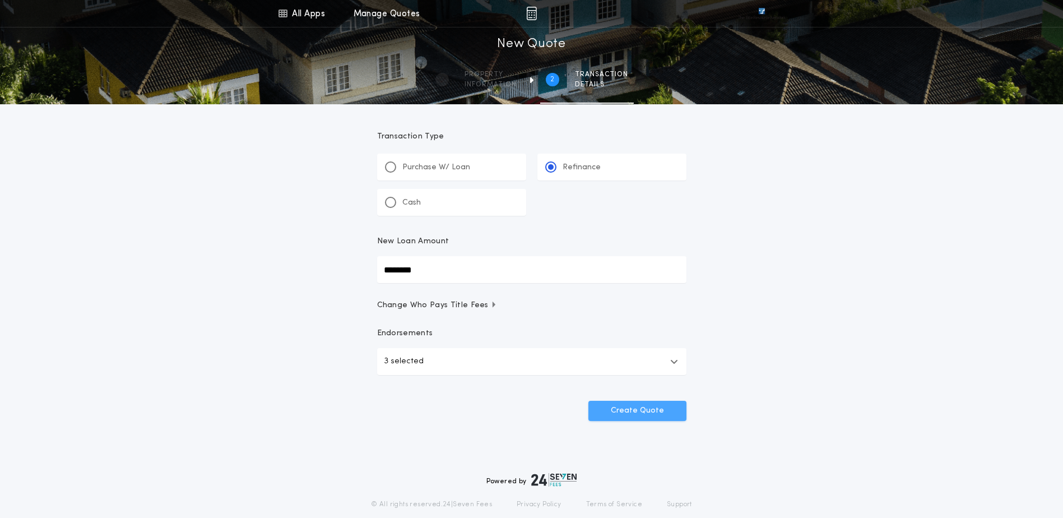
click at [642, 405] on button "Create Quote" at bounding box center [637, 411] width 98 height 20
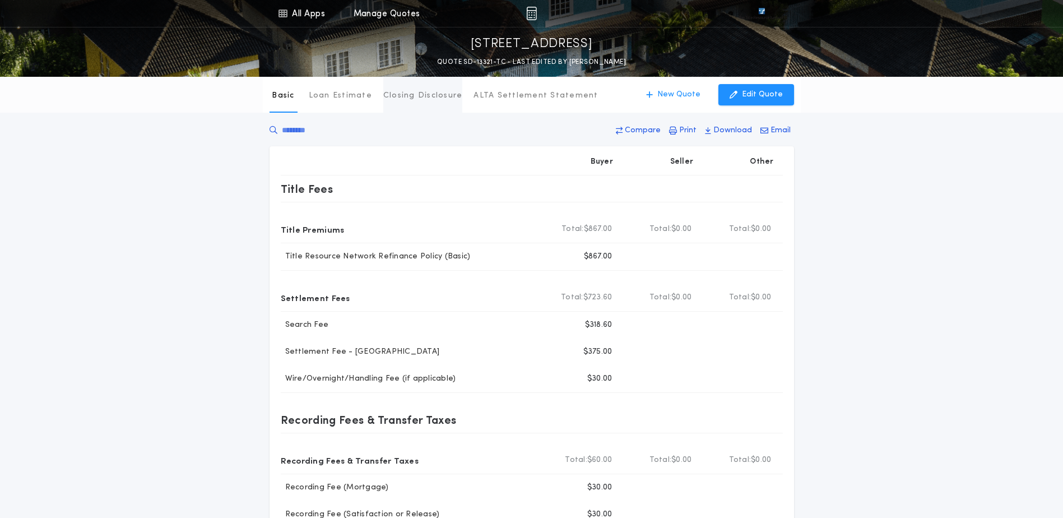
click at [399, 95] on p "Closing Disclosure" at bounding box center [423, 95] width 80 height 11
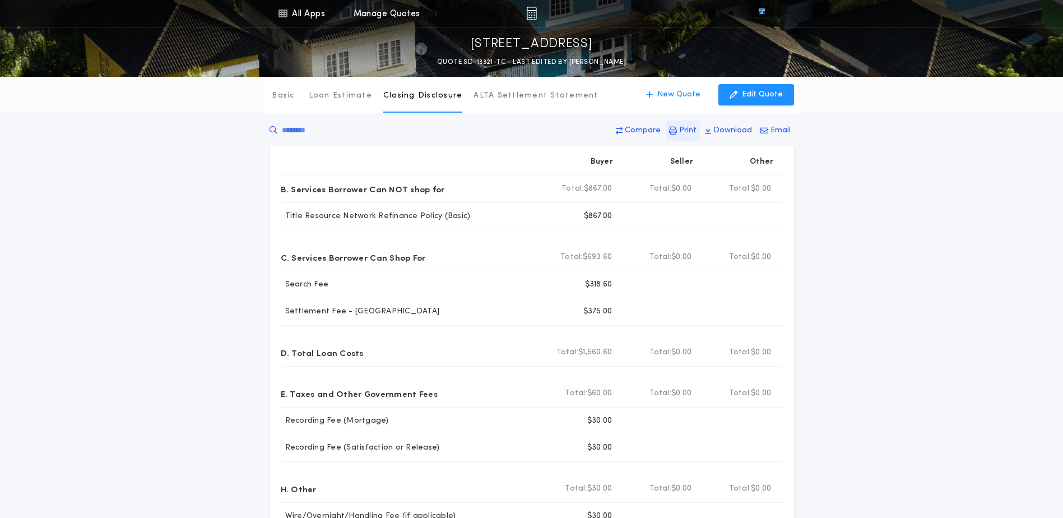
click at [689, 126] on p "Print" at bounding box center [687, 130] width 17 height 11
